Goal: Information Seeking & Learning: Learn about a topic

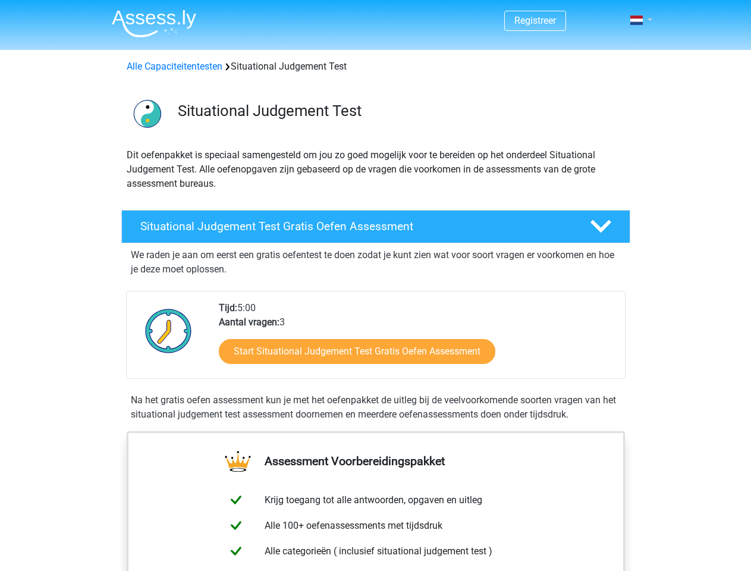
click at [637, 20] on span at bounding box center [636, 20] width 12 height 10
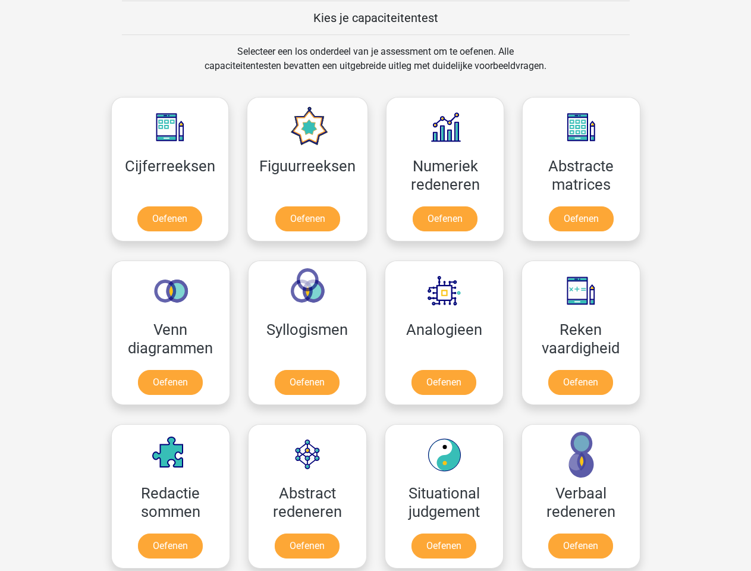
scroll to position [461, 0]
